Goal: Task Accomplishment & Management: Complete application form

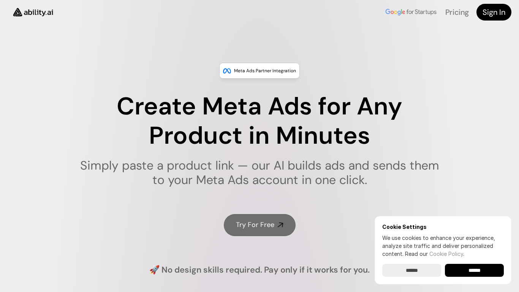
click at [265, 216] on link "Try For Free" at bounding box center [260, 225] width 72 height 22
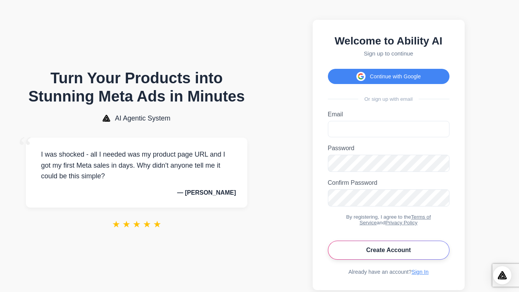
click at [383, 249] on button "Create Account" at bounding box center [388, 249] width 121 height 19
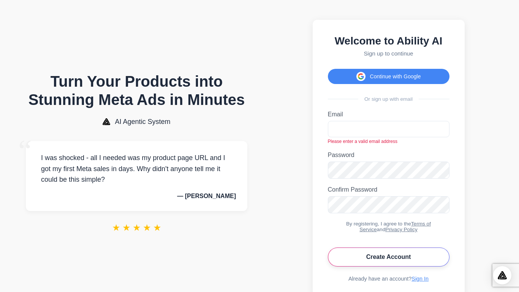
click at [355, 260] on button "Create Account" at bounding box center [388, 256] width 121 height 19
click at [363, 129] on input "Email" at bounding box center [388, 129] width 121 height 16
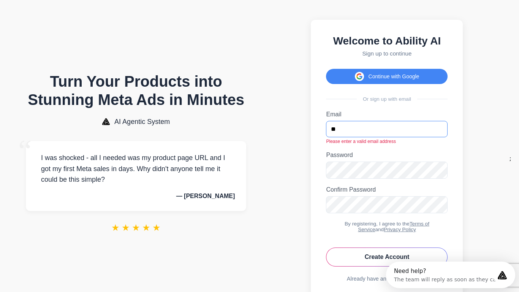
type input "*"
